Goal: Navigation & Orientation: Find specific page/section

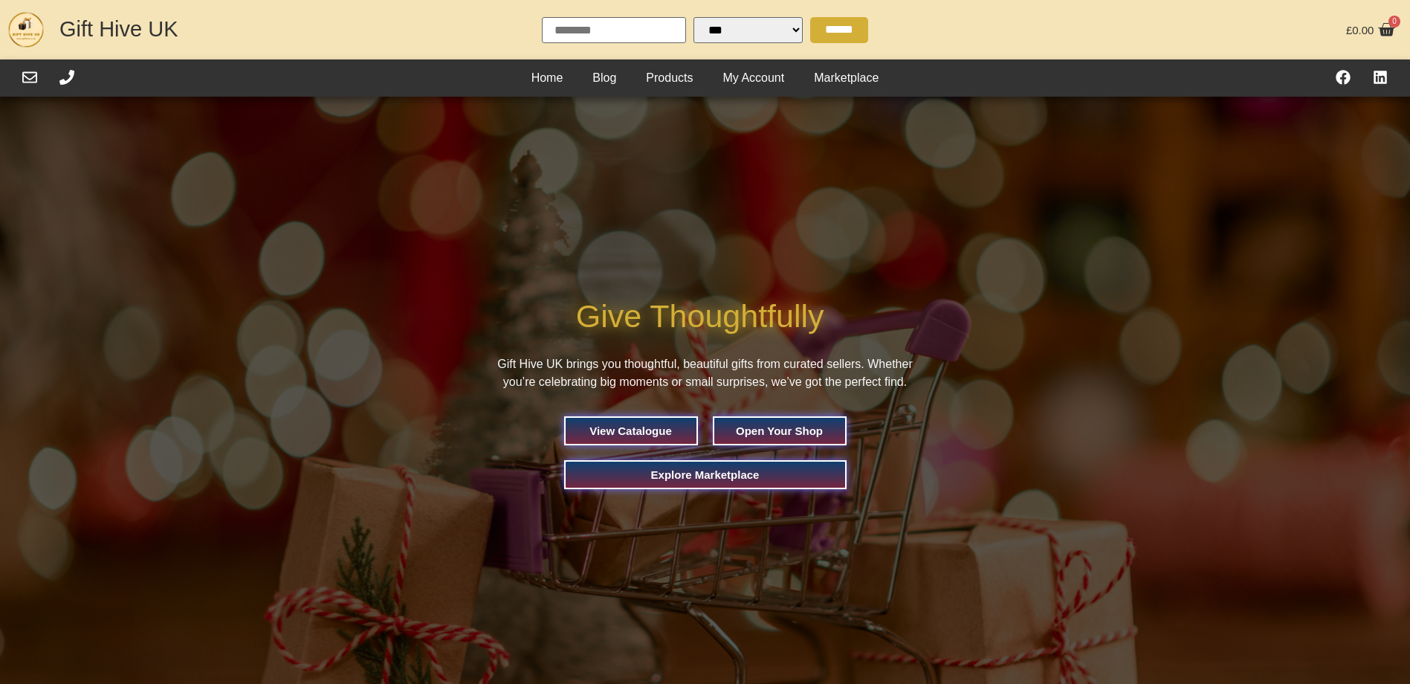
select select "Language Translate Widget"
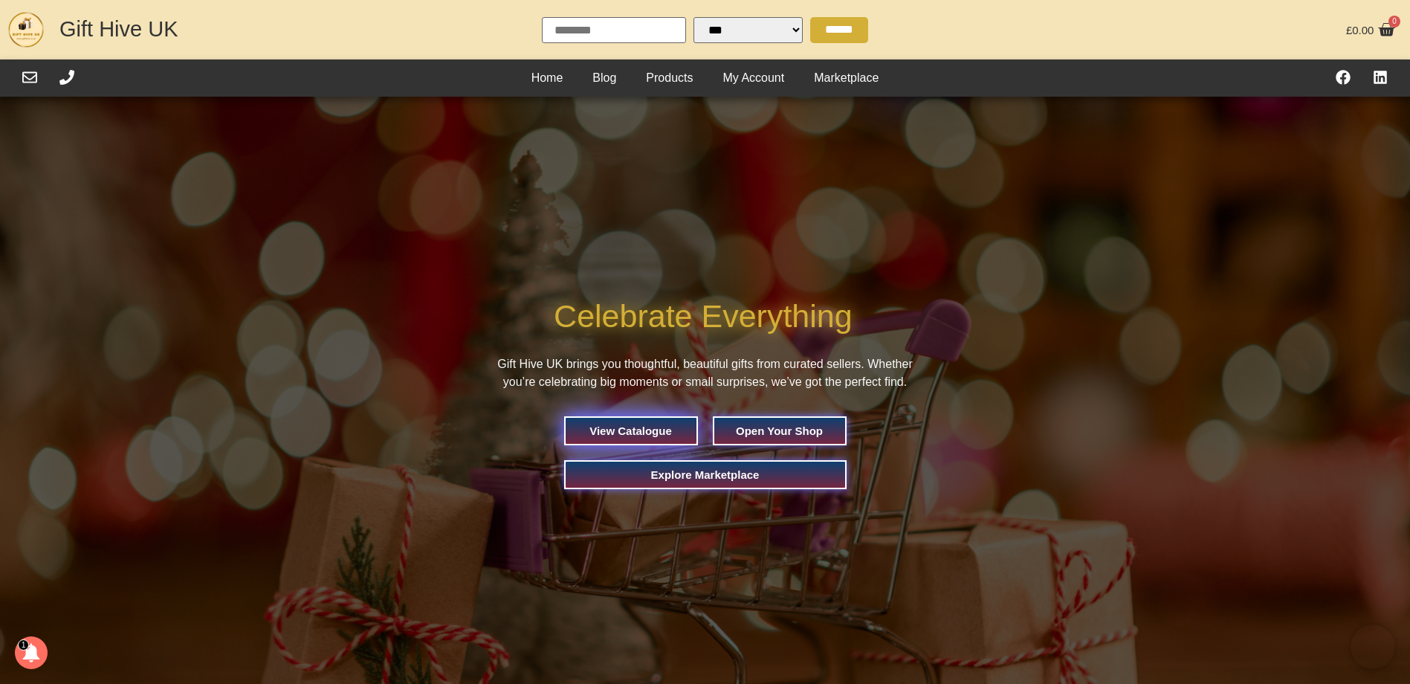
click at [617, 430] on span "View Catalogue" at bounding box center [630, 430] width 82 height 11
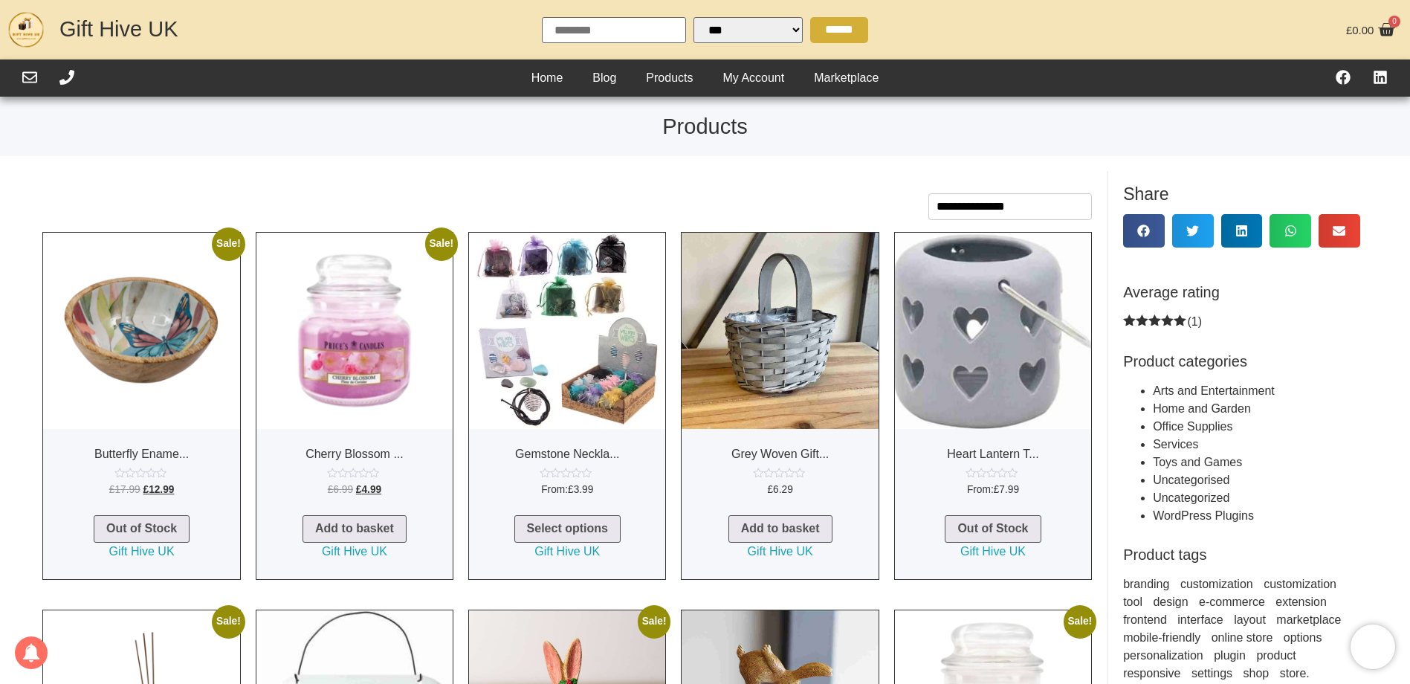
select select "Language Translate Widget"
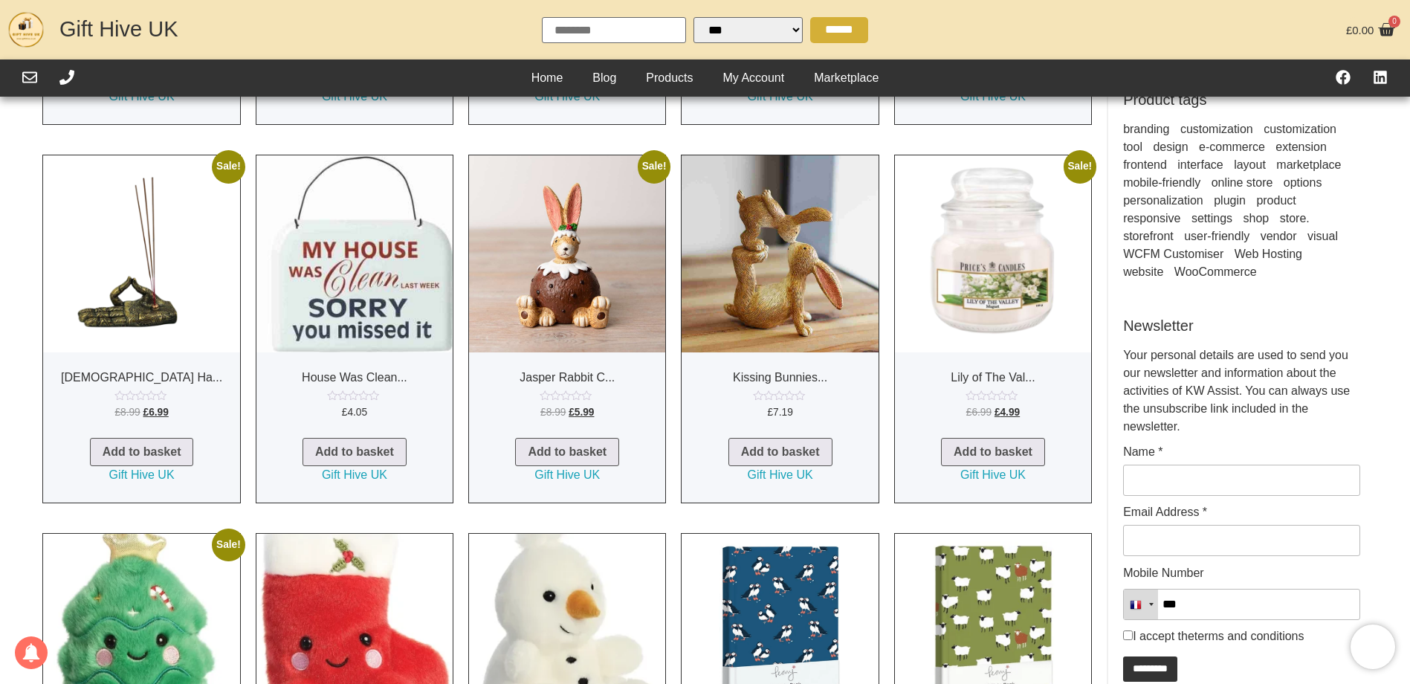
scroll to position [300, 0]
